Goal: Transaction & Acquisition: Purchase product/service

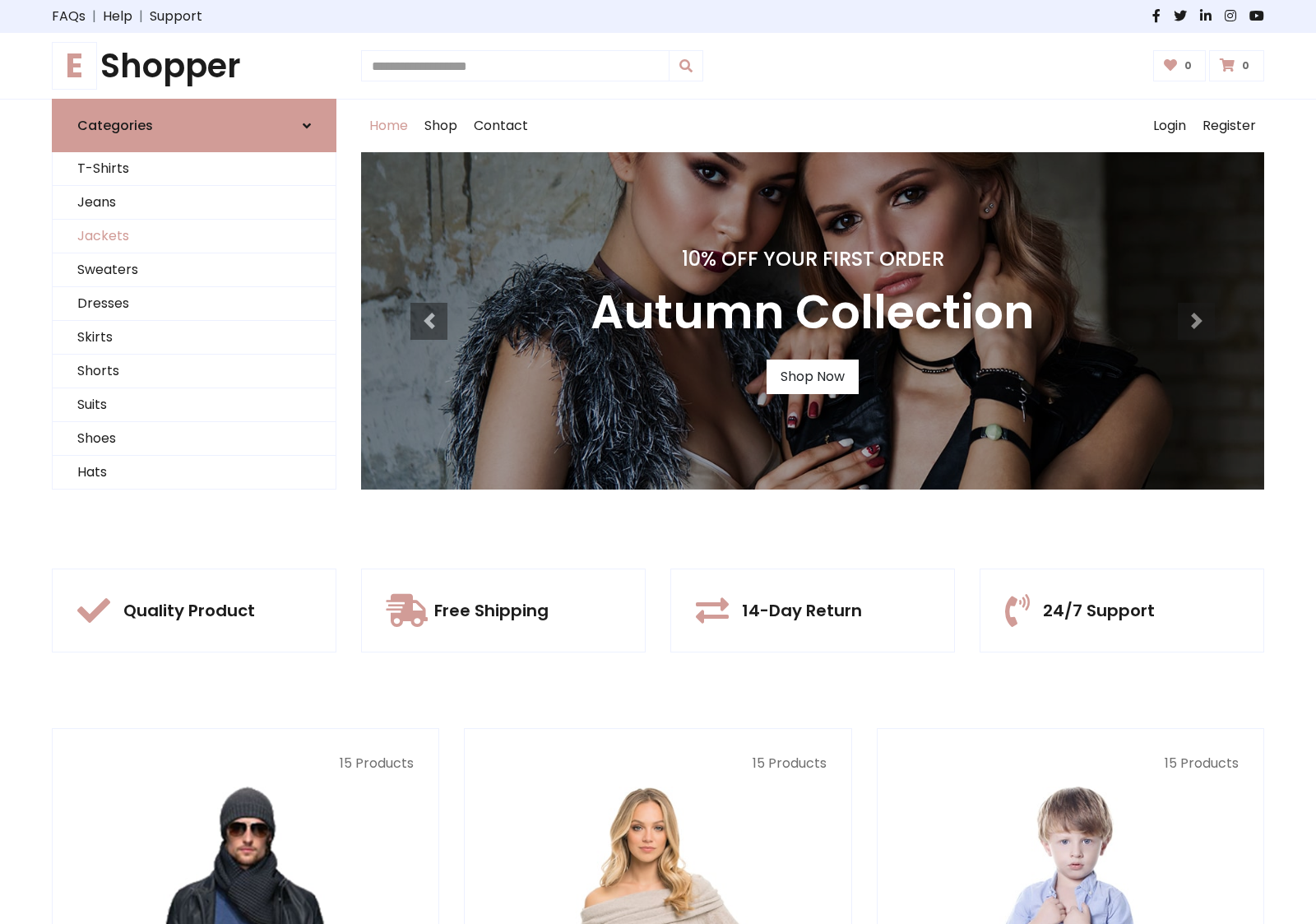
click at [195, 236] on link "Jackets" at bounding box center [195, 236] width 283 height 34
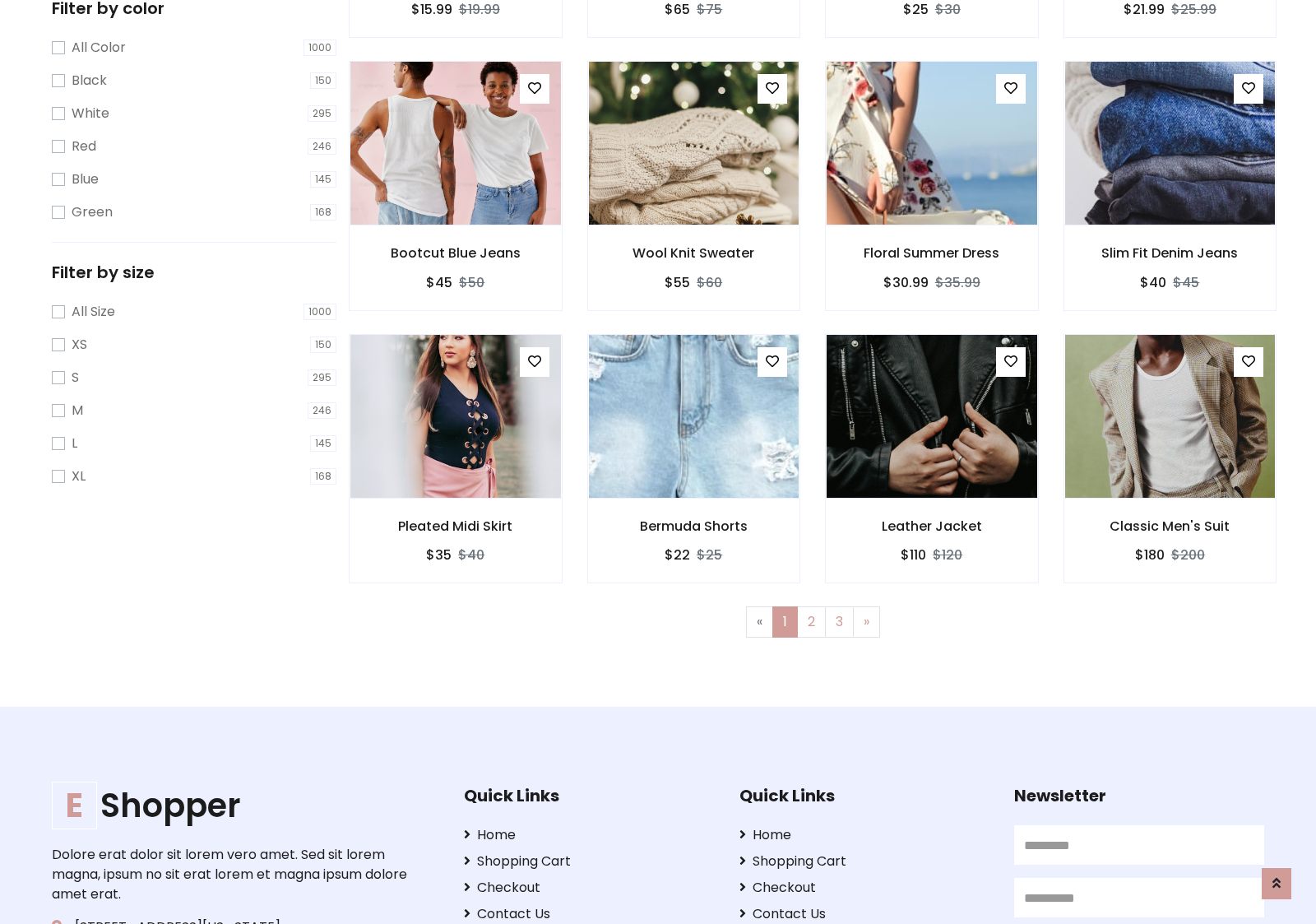
scroll to position [744, 0]
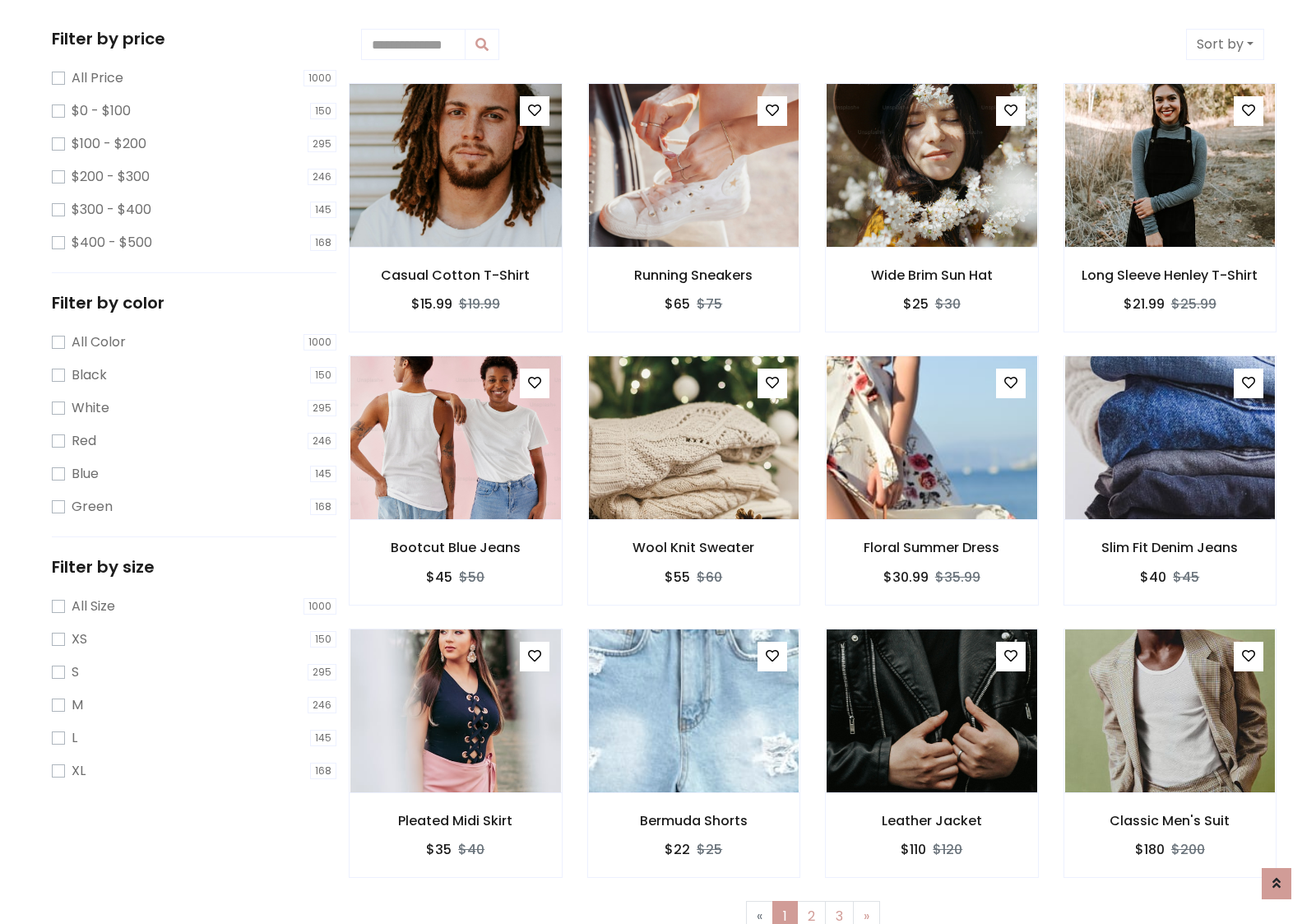
scroll to position [0, 0]
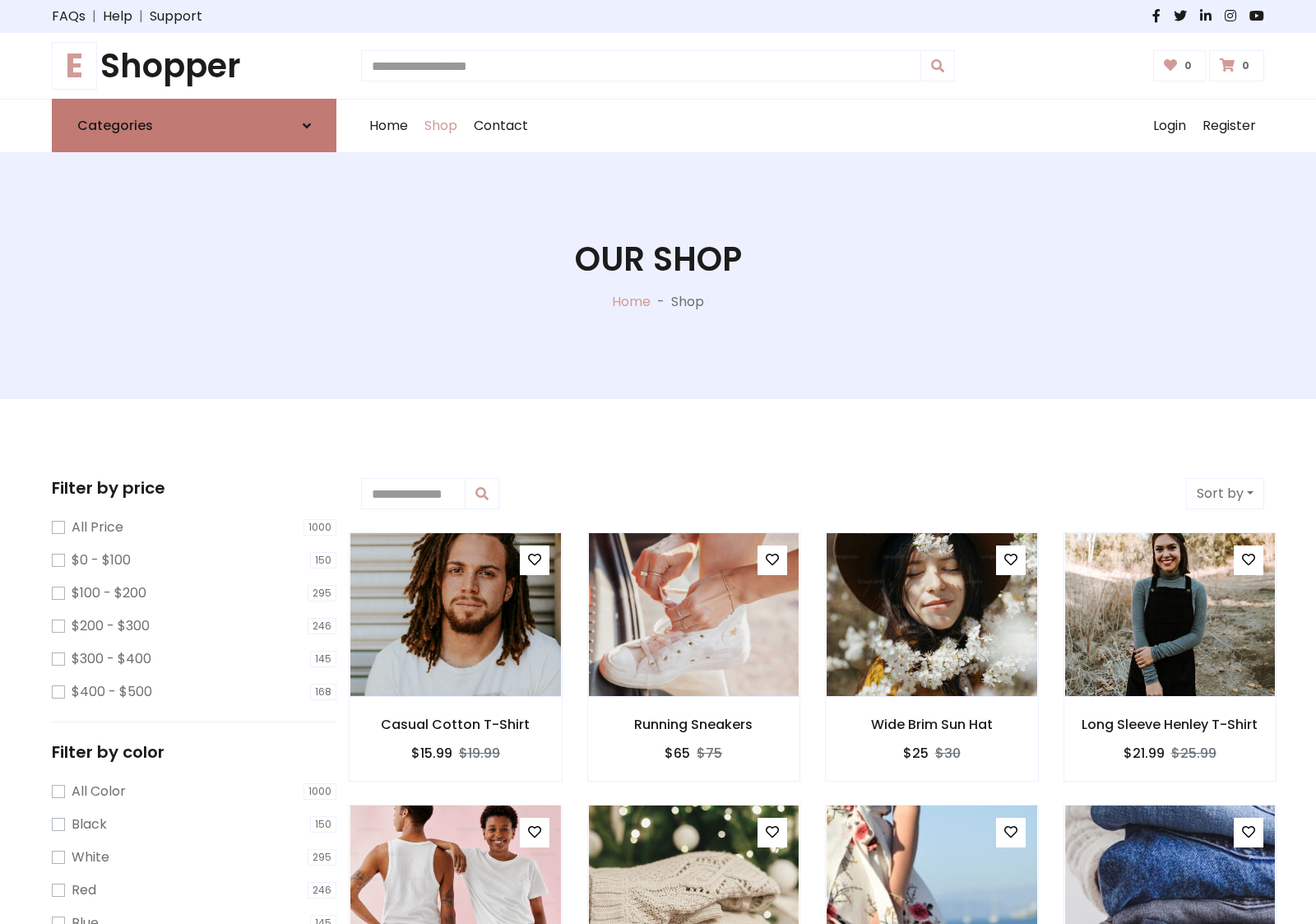
click at [195, 125] on link "Categories" at bounding box center [195, 125] width 285 height 54
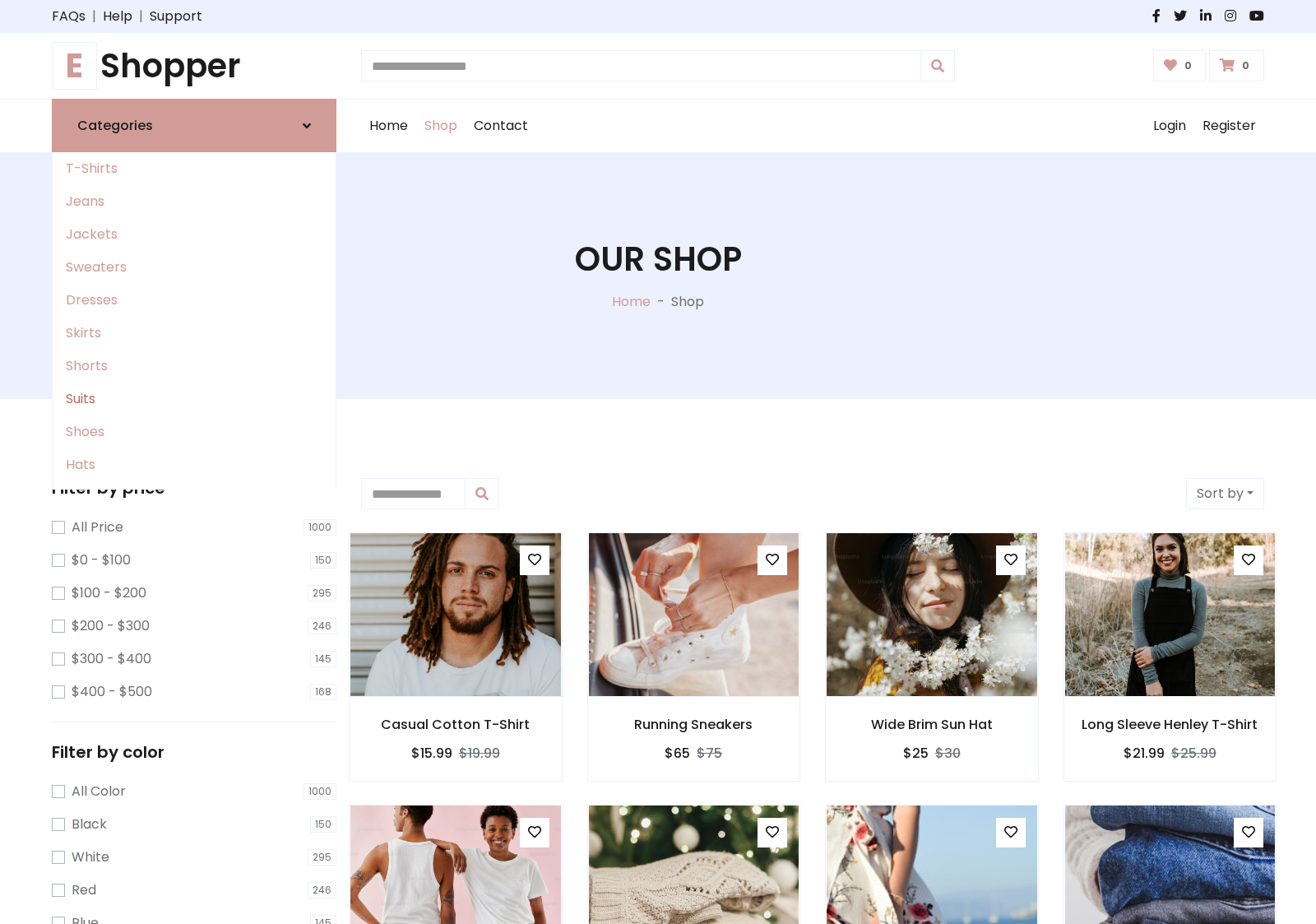
click at [195, 399] on link "Suits" at bounding box center [195, 399] width 283 height 33
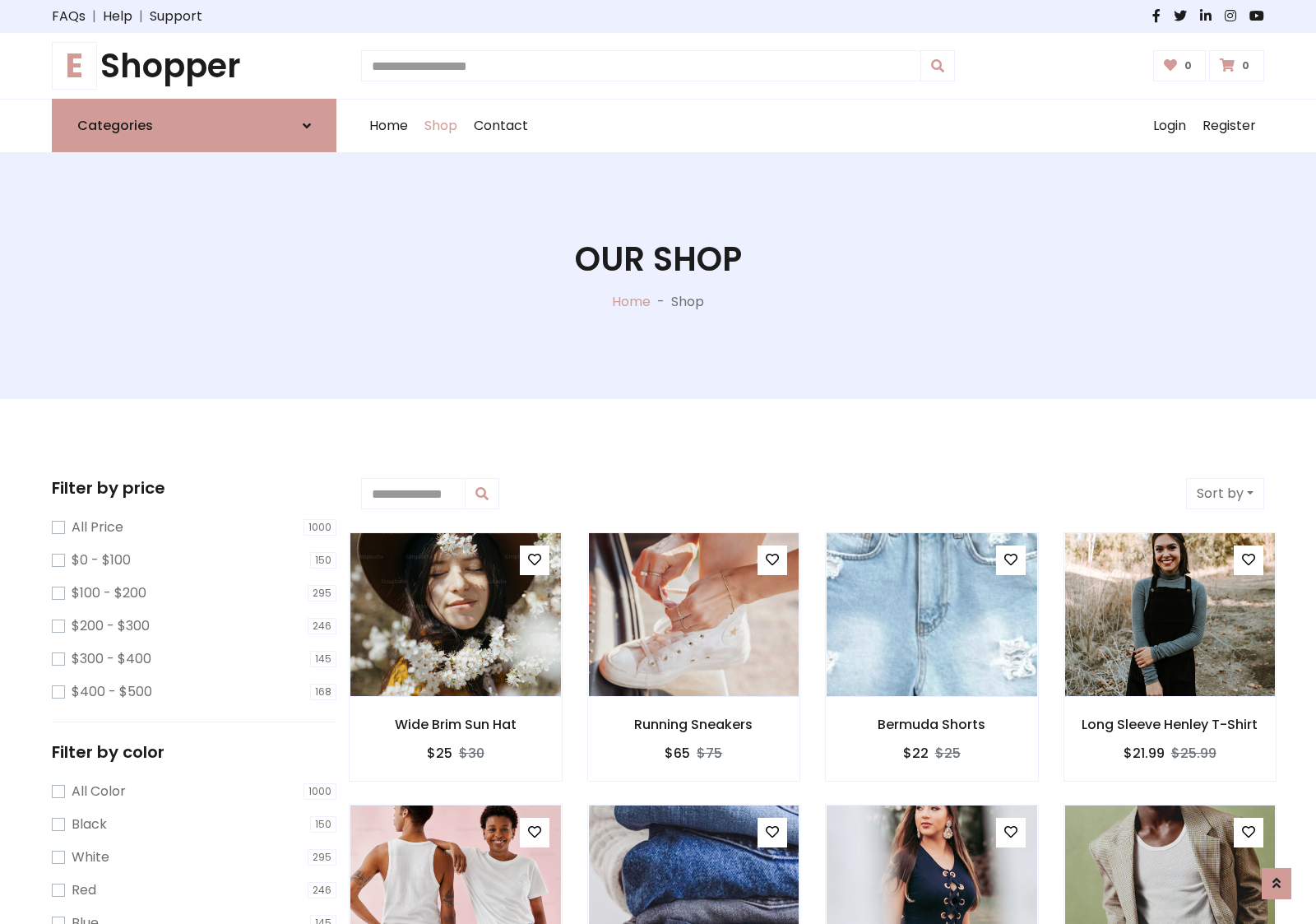
scroll to position [908, 0]
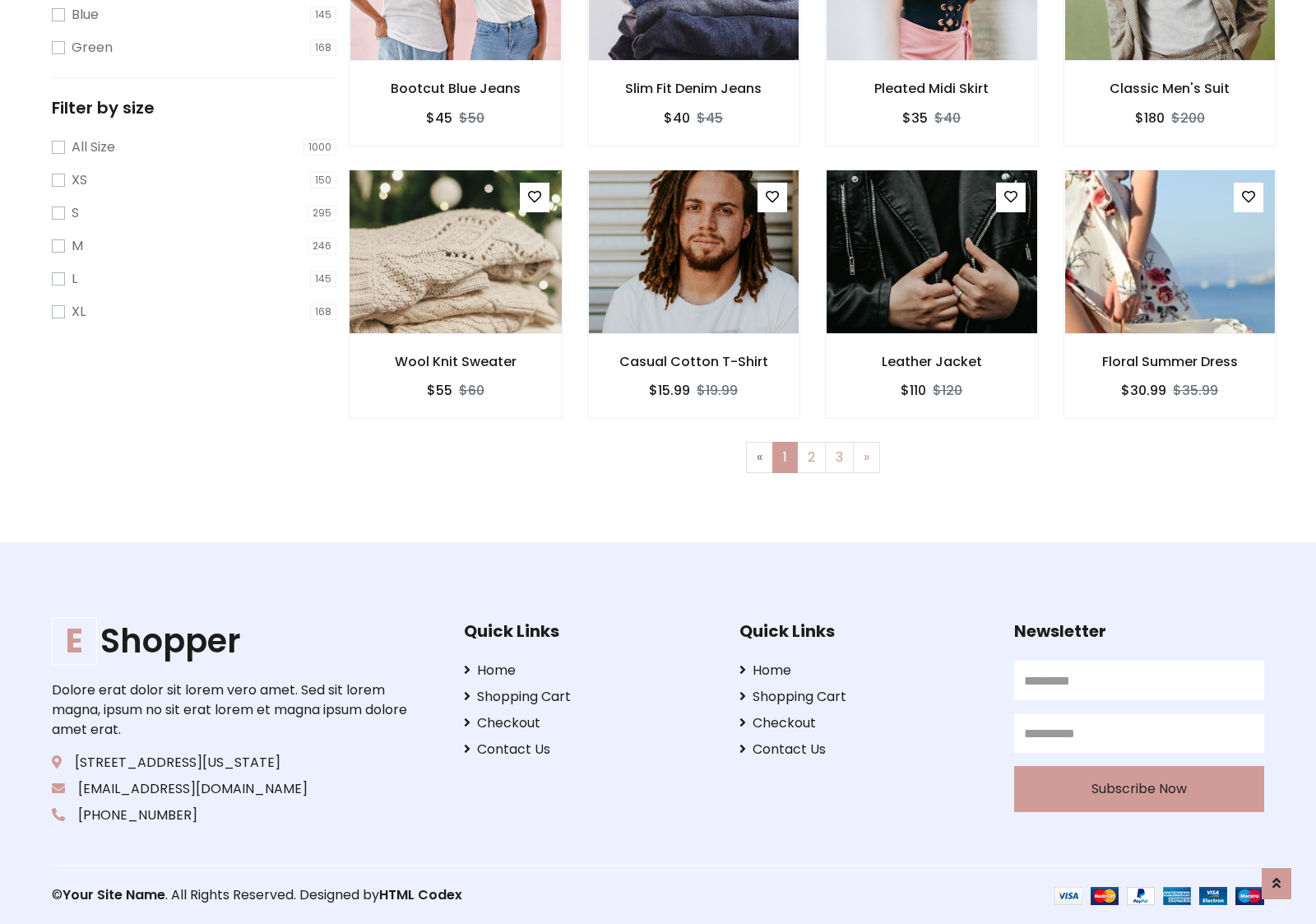
click at [455, 251] on img at bounding box center [455, 252] width 252 height 395
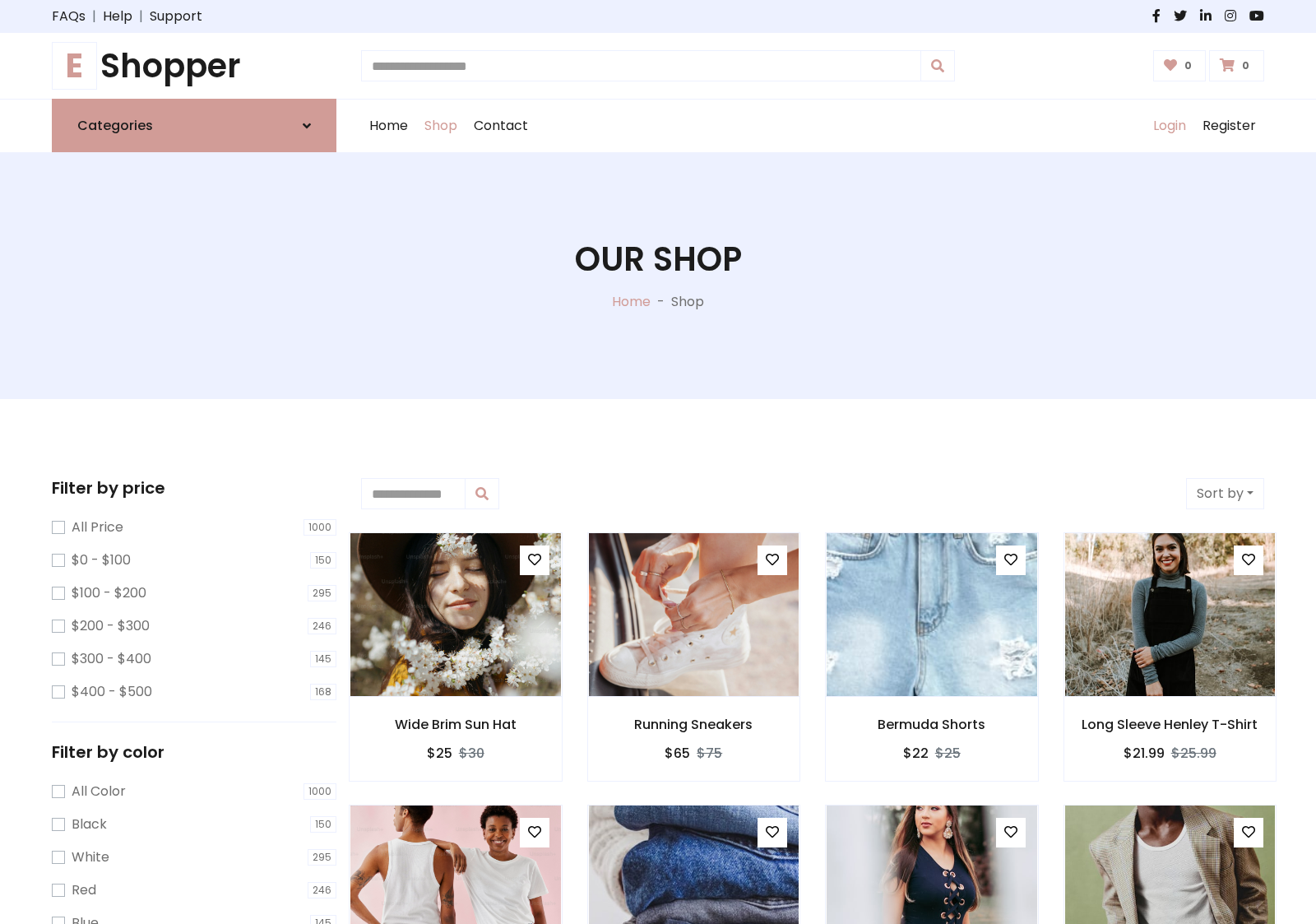
click at [1170, 126] on link "Login" at bounding box center [1170, 126] width 50 height 53
click at [307, 125] on icon at bounding box center [307, 126] width 8 height 13
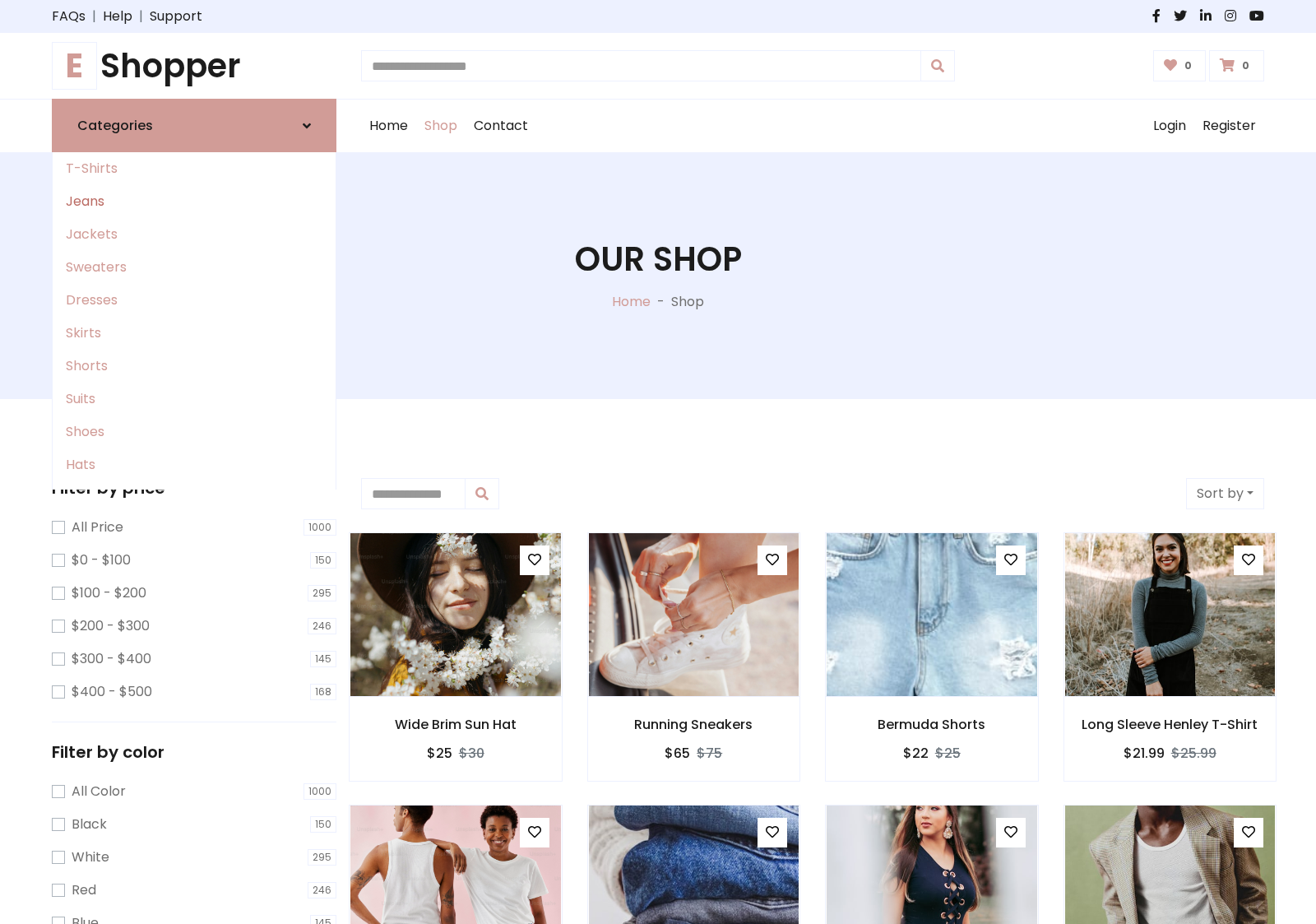
click at [195, 202] on link "Jeans" at bounding box center [195, 202] width 283 height 33
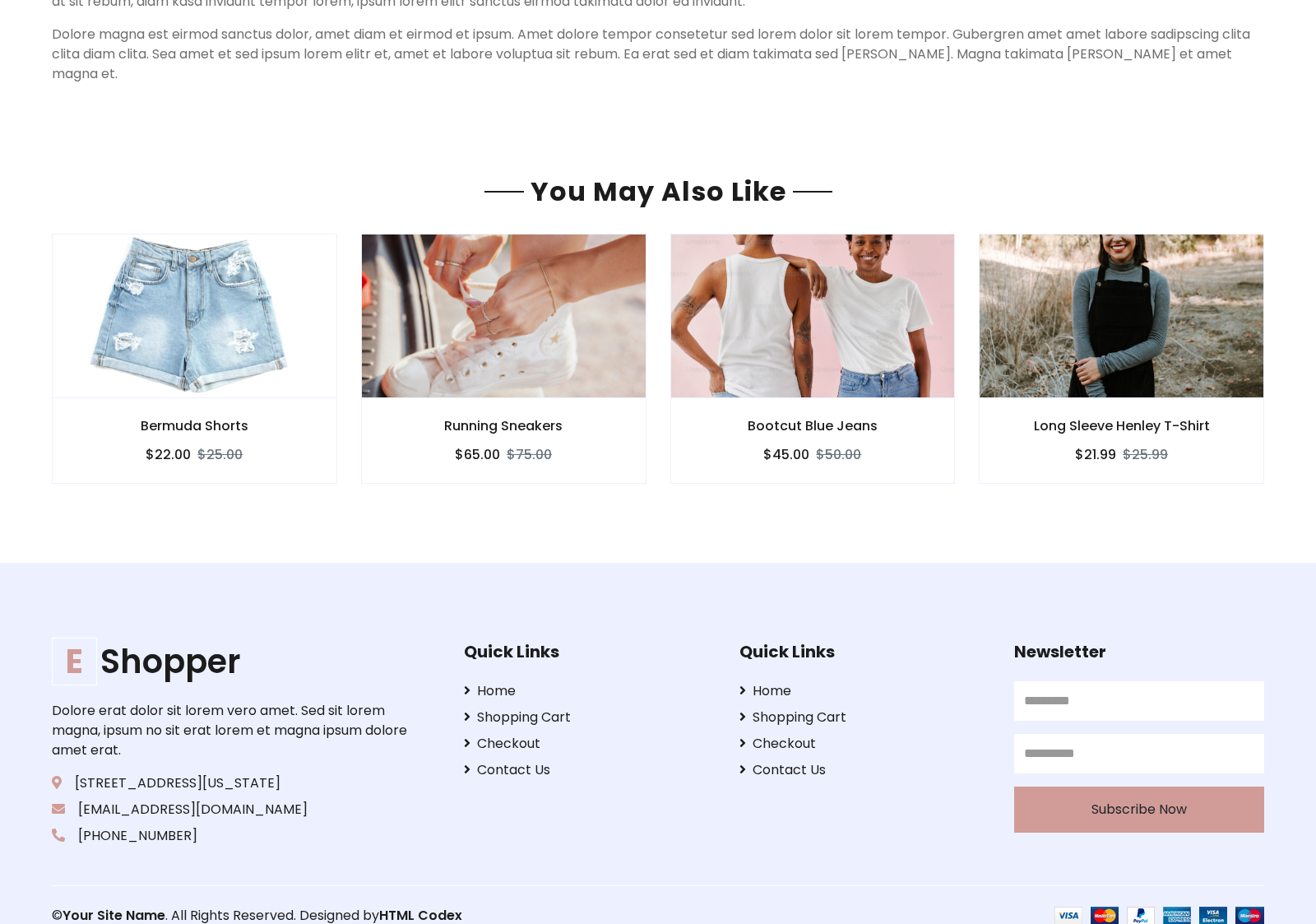
scroll to position [1412, 0]
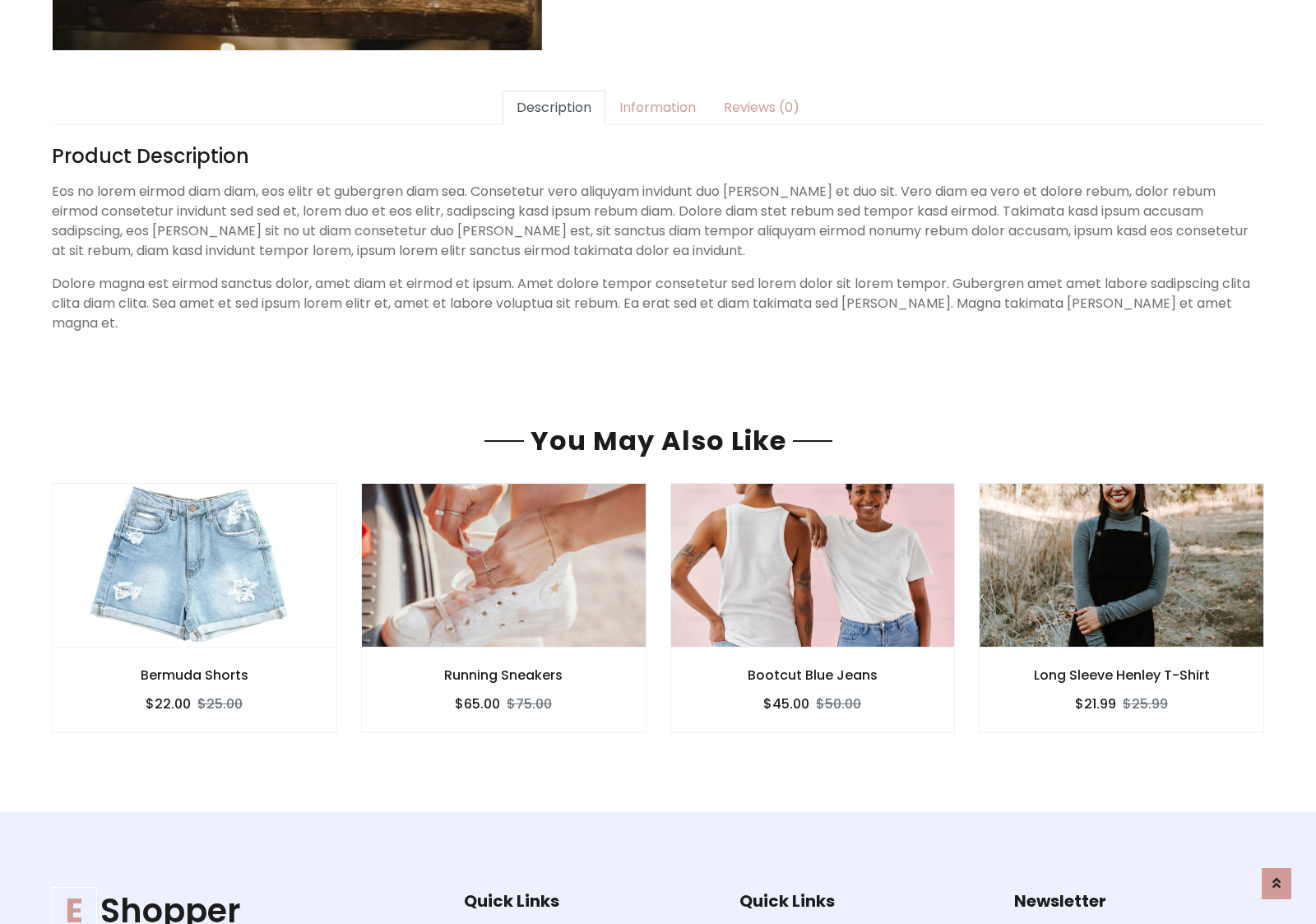
scroll to position [1412, 0]
